Goal: Task Accomplishment & Management: Complete application form

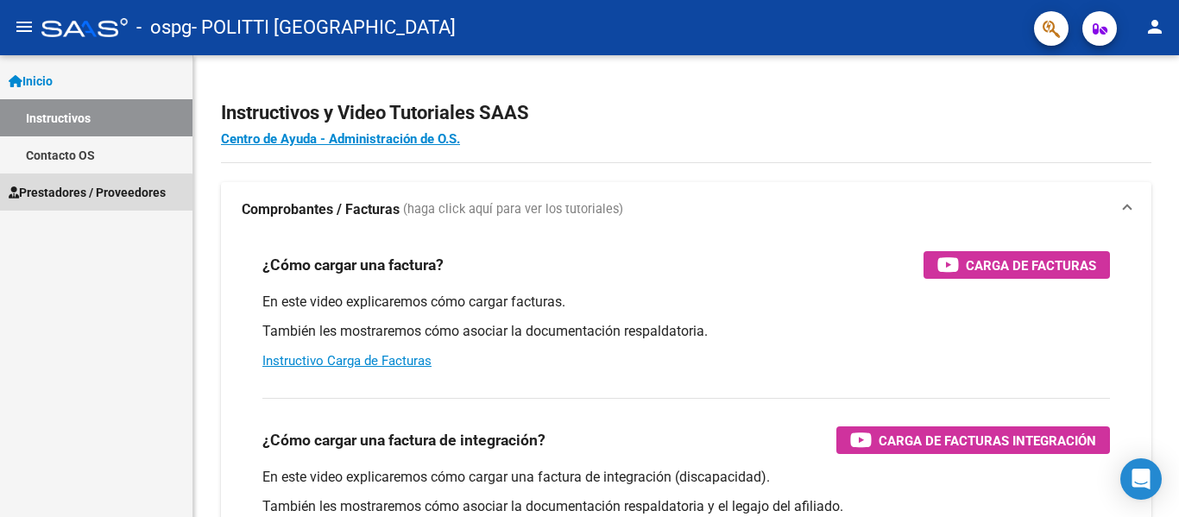
click at [81, 199] on span "Prestadores / Proveedores" at bounding box center [87, 192] width 157 height 19
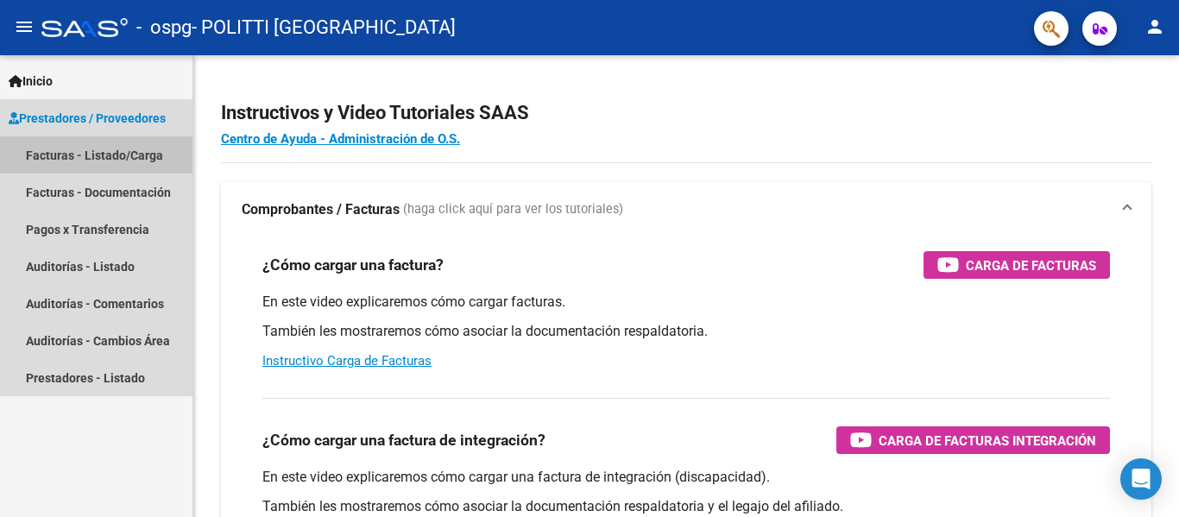
click at [93, 158] on link "Facturas - Listado/Carga" at bounding box center [96, 154] width 192 height 37
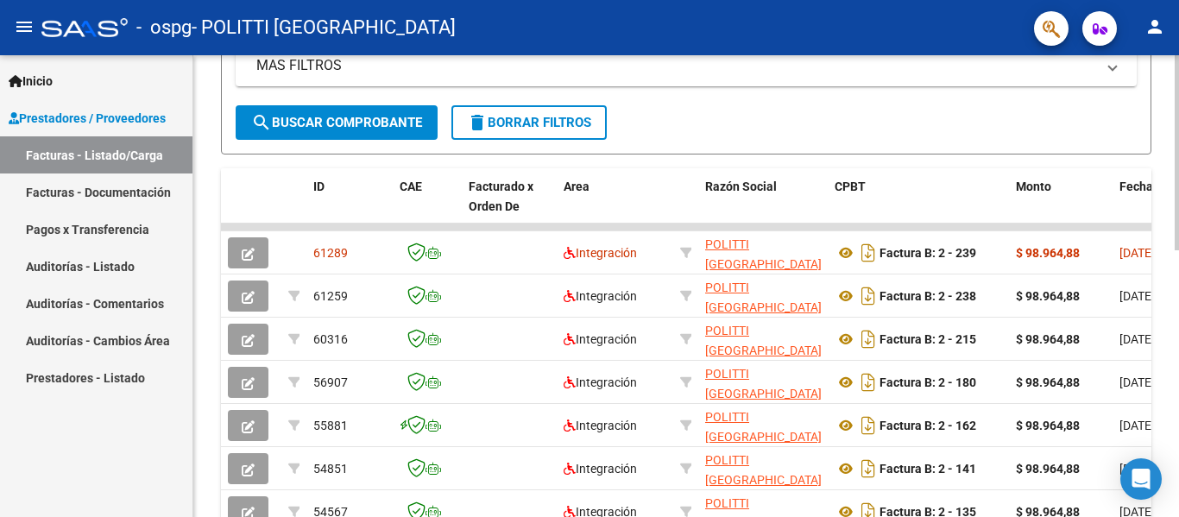
scroll to position [376, 0]
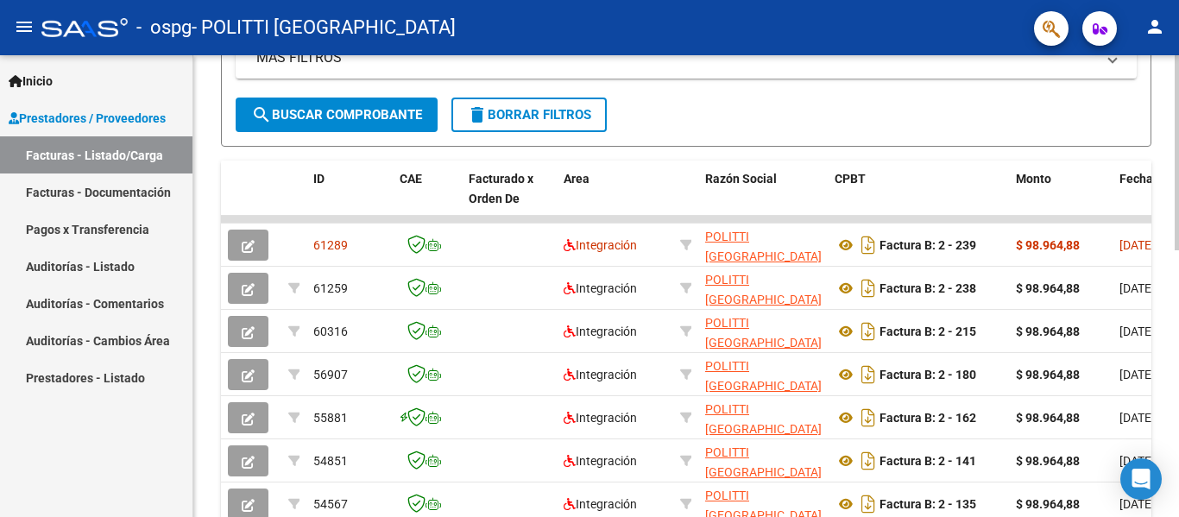
click at [1167, 293] on div "Video tutorial PRESTADORES -> Listado de CPBTs Emitidos por Prestadores / Prove…" at bounding box center [688, 219] width 990 height 1081
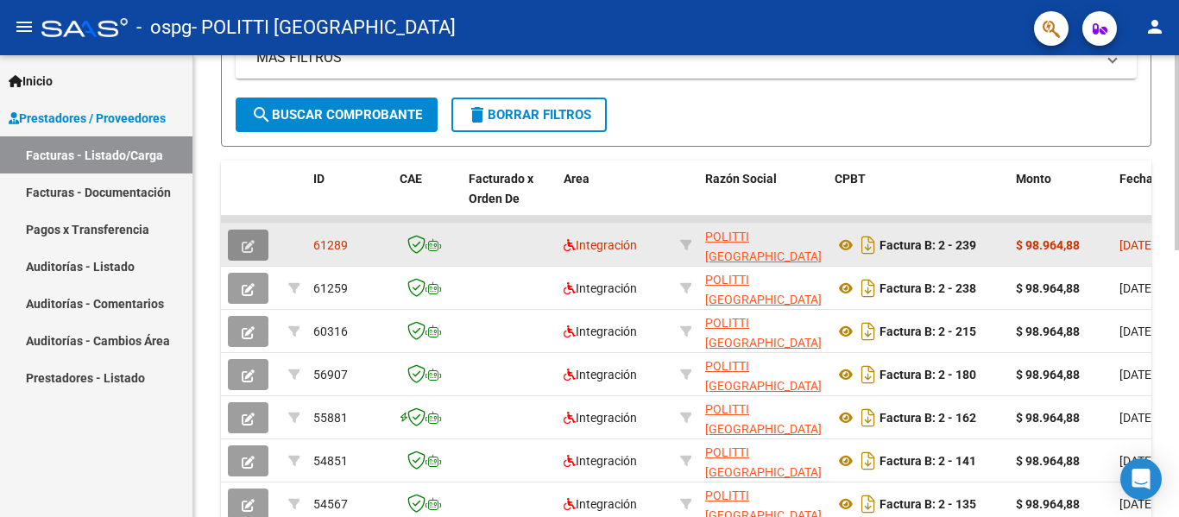
click at [244, 252] on icon "button" at bounding box center [248, 246] width 13 height 13
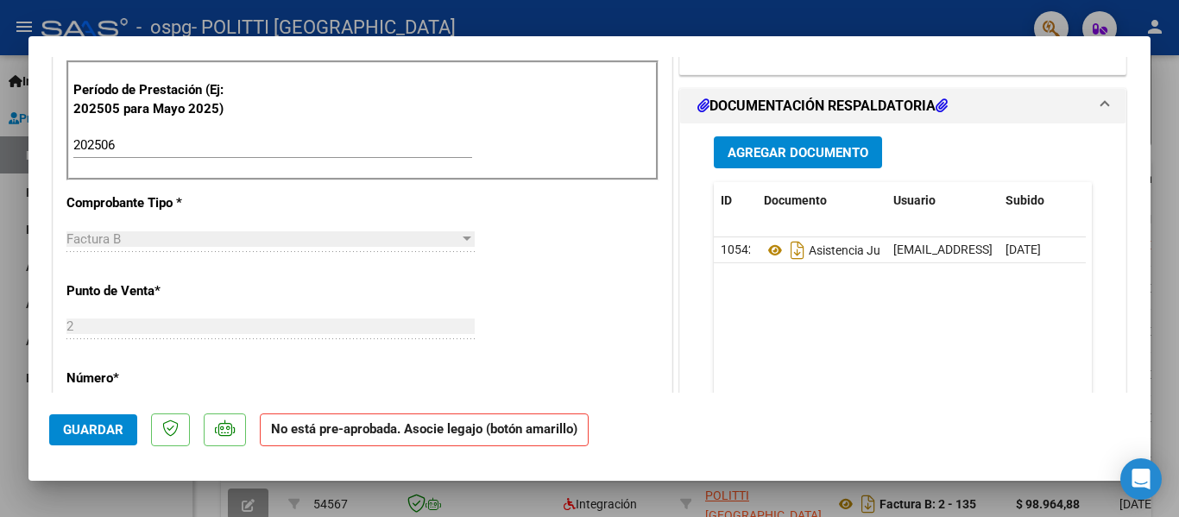
scroll to position [424, 0]
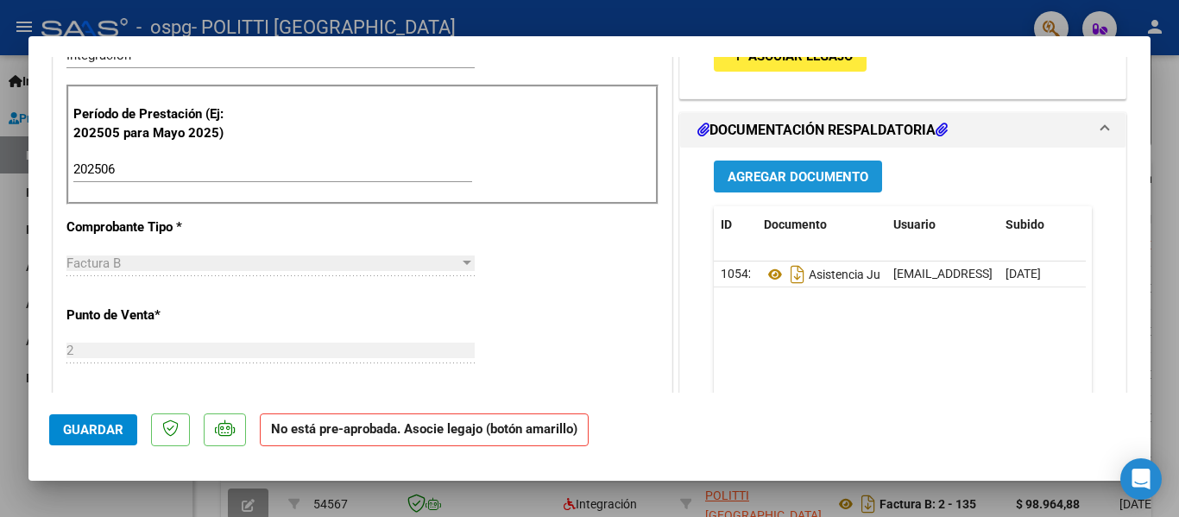
click at [768, 168] on span "Agregar Documento" at bounding box center [798, 176] width 141 height 16
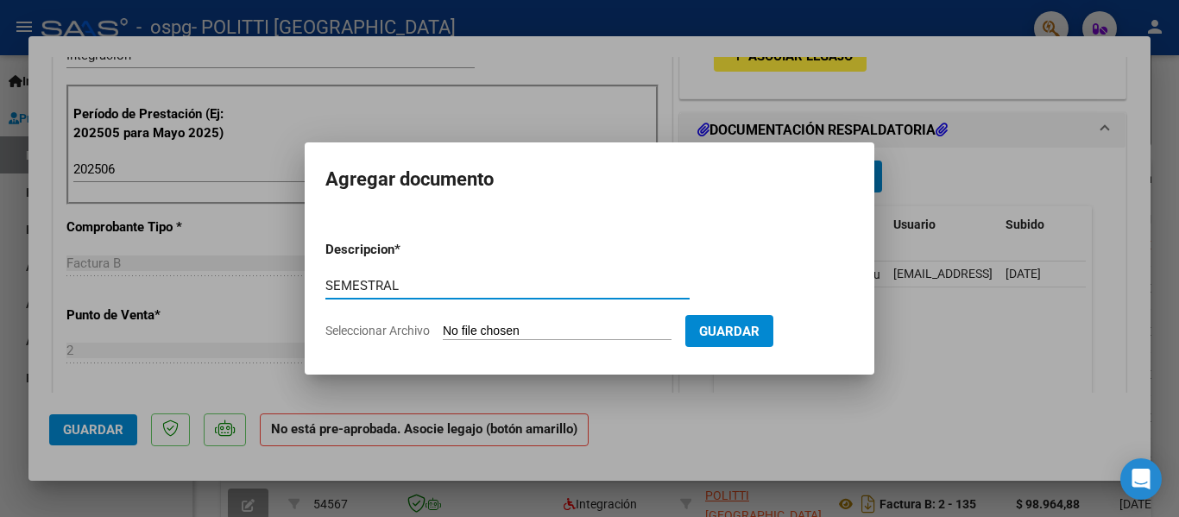
type input "SEMESTRAL"
click at [457, 336] on input "Seleccionar Archivo" at bounding box center [557, 332] width 229 height 16
type input "C:\fakepath\INFORME EVOLUCION 2025 - TERAPIA OCUPACIONAL - CUELLO JOAQUIN .pdf"
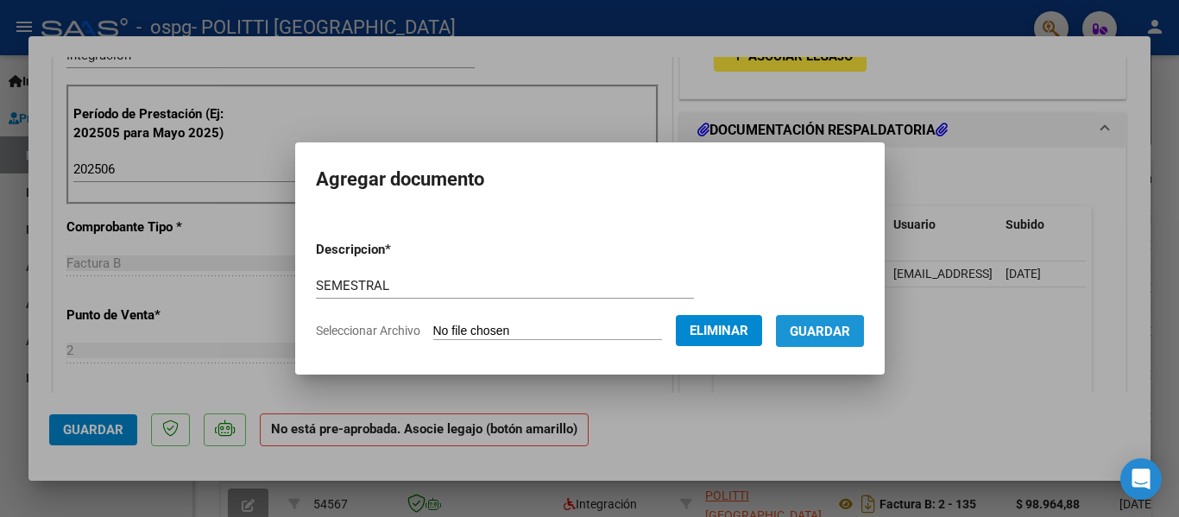
click at [821, 335] on span "Guardar" at bounding box center [820, 332] width 60 height 16
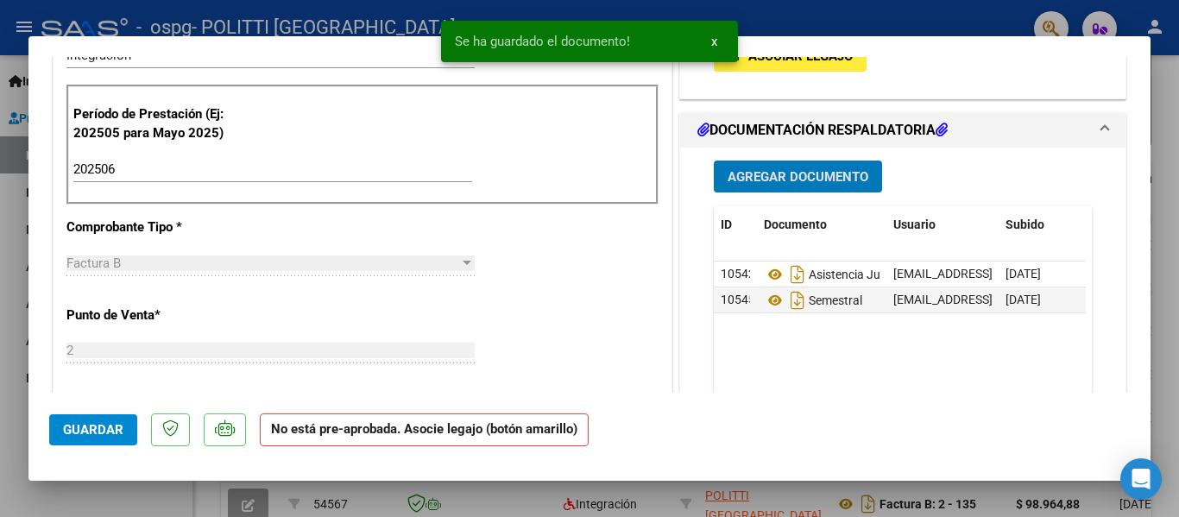
click at [103, 431] on span "Guardar" at bounding box center [93, 430] width 60 height 16
click at [0, 377] on div at bounding box center [589, 258] width 1179 height 517
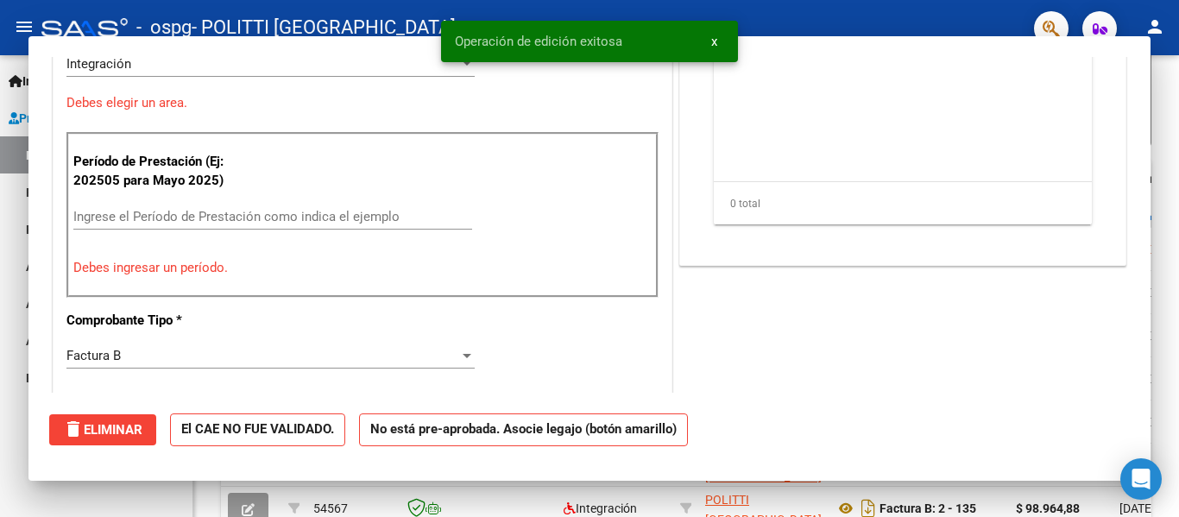
scroll to position [0, 0]
